Goal: Check status: Check status

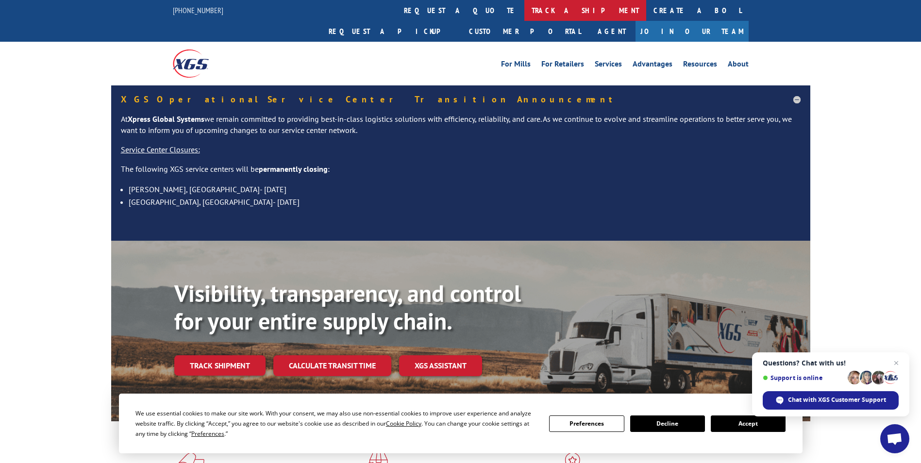
click at [524, 9] on link "track a shipment" at bounding box center [585, 10] width 122 height 21
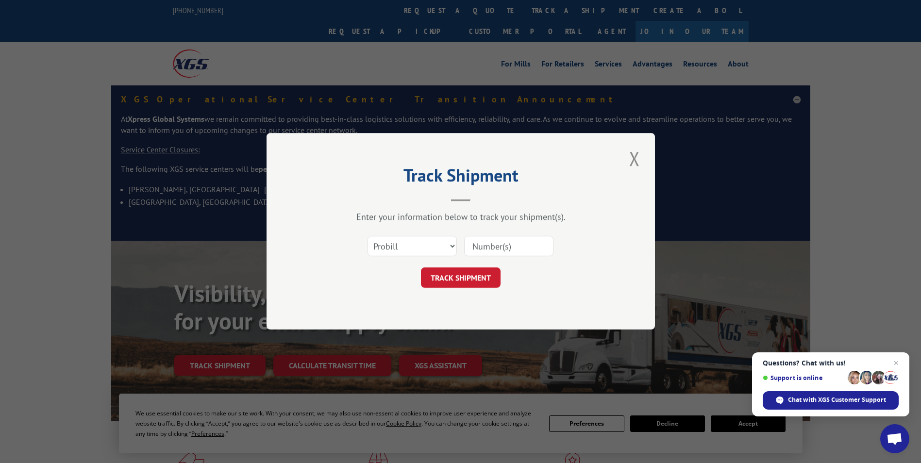
paste input "16754572"
type input "16754572"
click at [459, 281] on button "TRACK SHIPMENT" at bounding box center [461, 278] width 80 height 20
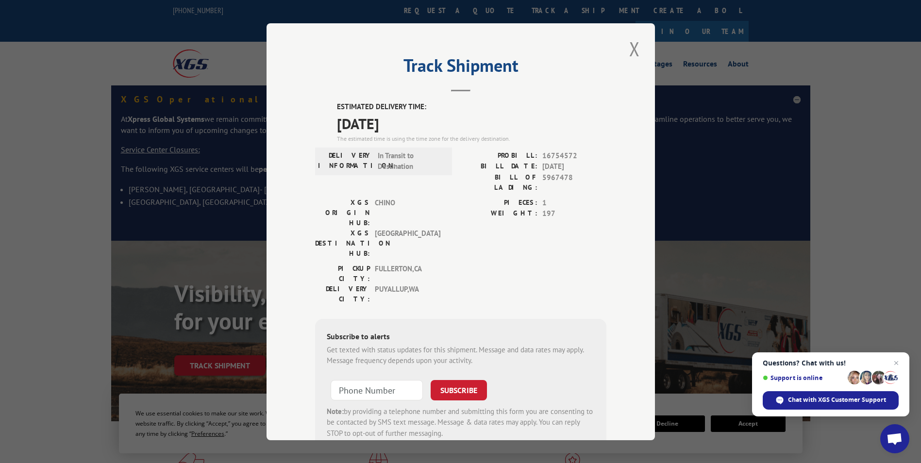
drag, startPoint x: 334, startPoint y: 106, endPoint x: 438, endPoint y: 133, distance: 107.2
click at [438, 133] on div "ESTIMATED DELIVERY TIME: [DATE] The estimated time is using the time zone for t…" at bounding box center [472, 122] width 270 height 42
drag, startPoint x: 438, startPoint y: 133, endPoint x: 361, endPoint y: 119, distance: 77.8
copy div "ESTIMATED DELIVERY TIME: [DATE]"
drag, startPoint x: 862, startPoint y: 147, endPoint x: 639, endPoint y: 94, distance: 229.1
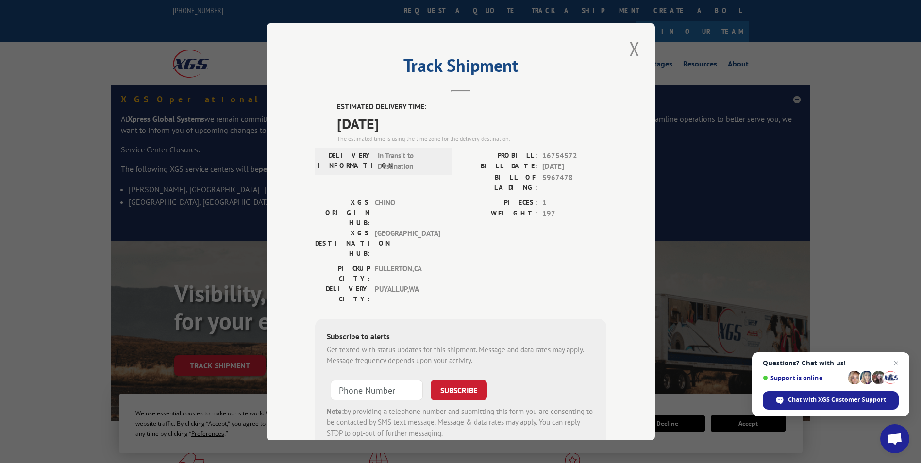
click at [862, 147] on div "Track Shipment ESTIMATED DELIVERY TIME: [DATE] The estimated time is using the …" at bounding box center [460, 231] width 921 height 463
